Goal: Task Accomplishment & Management: Use online tool/utility

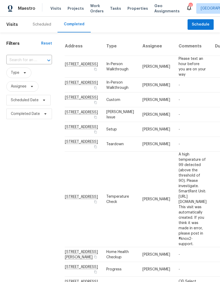
click at [49, 24] on div "Scheduled" at bounding box center [42, 24] width 18 height 5
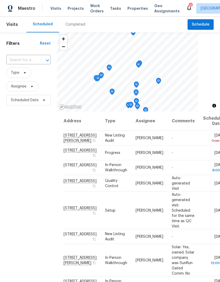
click at [133, 7] on span "Properties" at bounding box center [137, 8] width 21 height 5
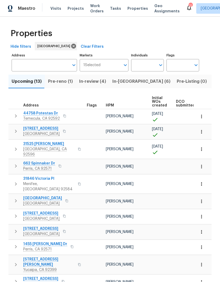
click at [140, 65] on input "Individuals" at bounding box center [143, 65] width 25 height 12
type input "[PERSON_NAME]"
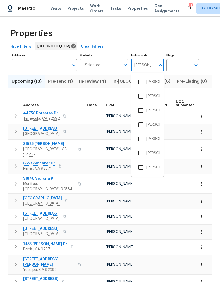
click at [155, 110] on li "[PERSON_NAME]" at bounding box center [147, 110] width 24 height 11
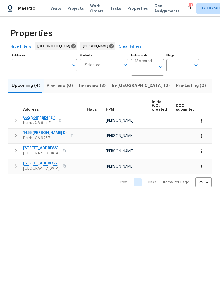
click at [56, 9] on span "Visits" at bounding box center [55, 8] width 11 height 5
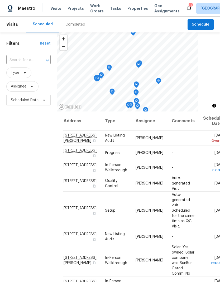
click at [112, 8] on span "Tasks" at bounding box center [115, 9] width 11 height 4
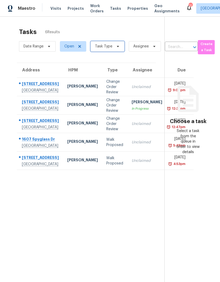
click at [113, 50] on span "Task Type" at bounding box center [107, 46] width 34 height 11
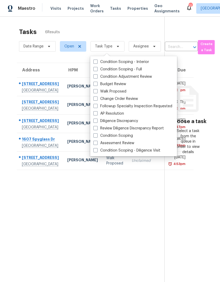
click at [116, 85] on label "Budget Review" at bounding box center [109, 83] width 33 height 5
click at [97, 85] on input "Budget Review" at bounding box center [94, 82] width 3 height 3
checkbox input "true"
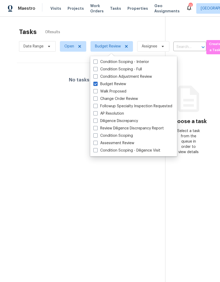
click at [92, 197] on section "Tasks 0 Results Date Range Open Budget Review Assignee ​ Create a Task No tasks…" at bounding box center [86, 161] width 156 height 273
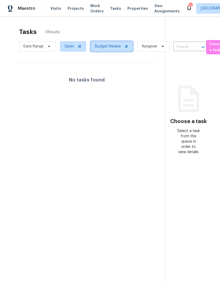
click at [127, 48] on icon at bounding box center [126, 46] width 4 height 4
